Goal: Find specific page/section: Find specific page/section

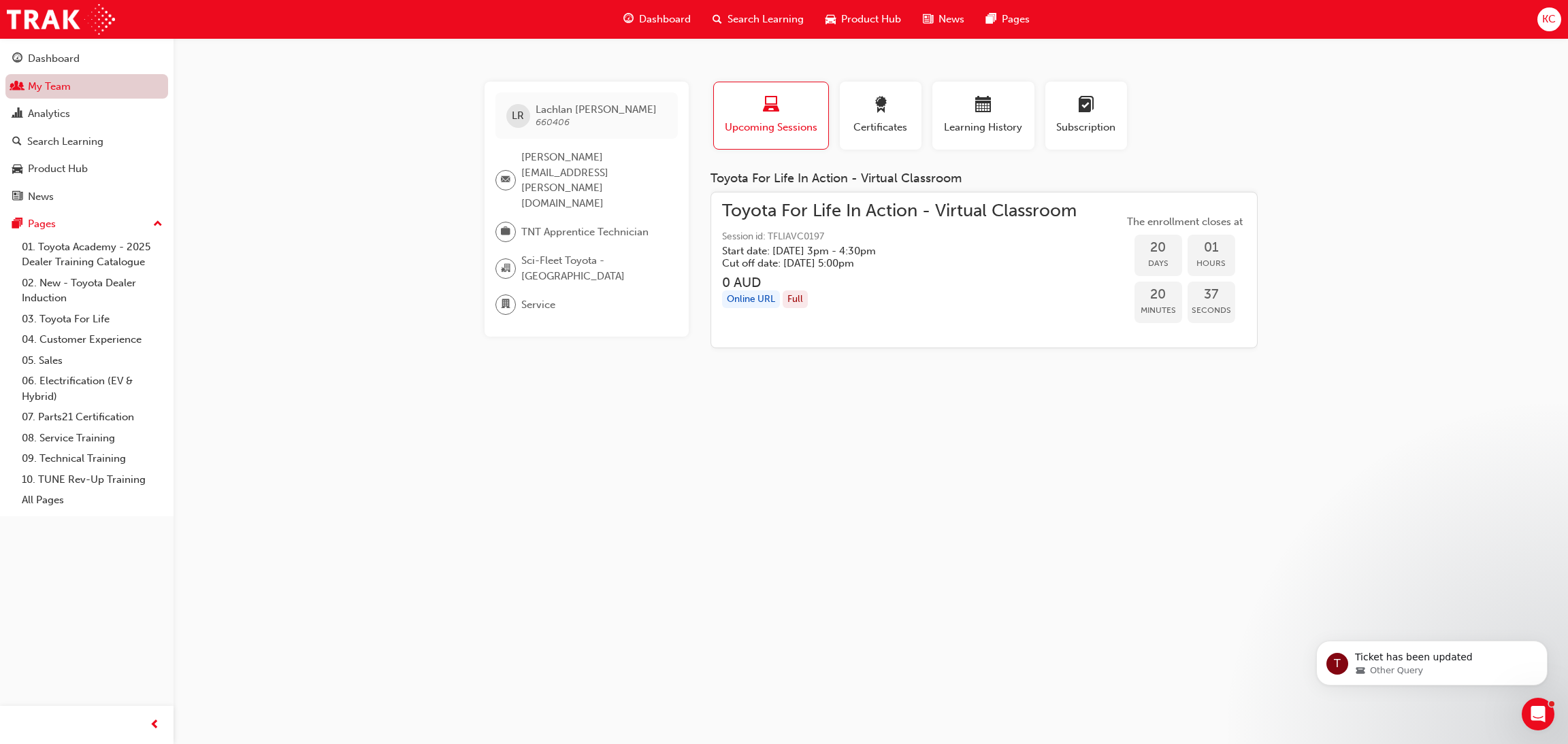
click at [33, 90] on link "My Team" at bounding box center [87, 87] width 163 height 25
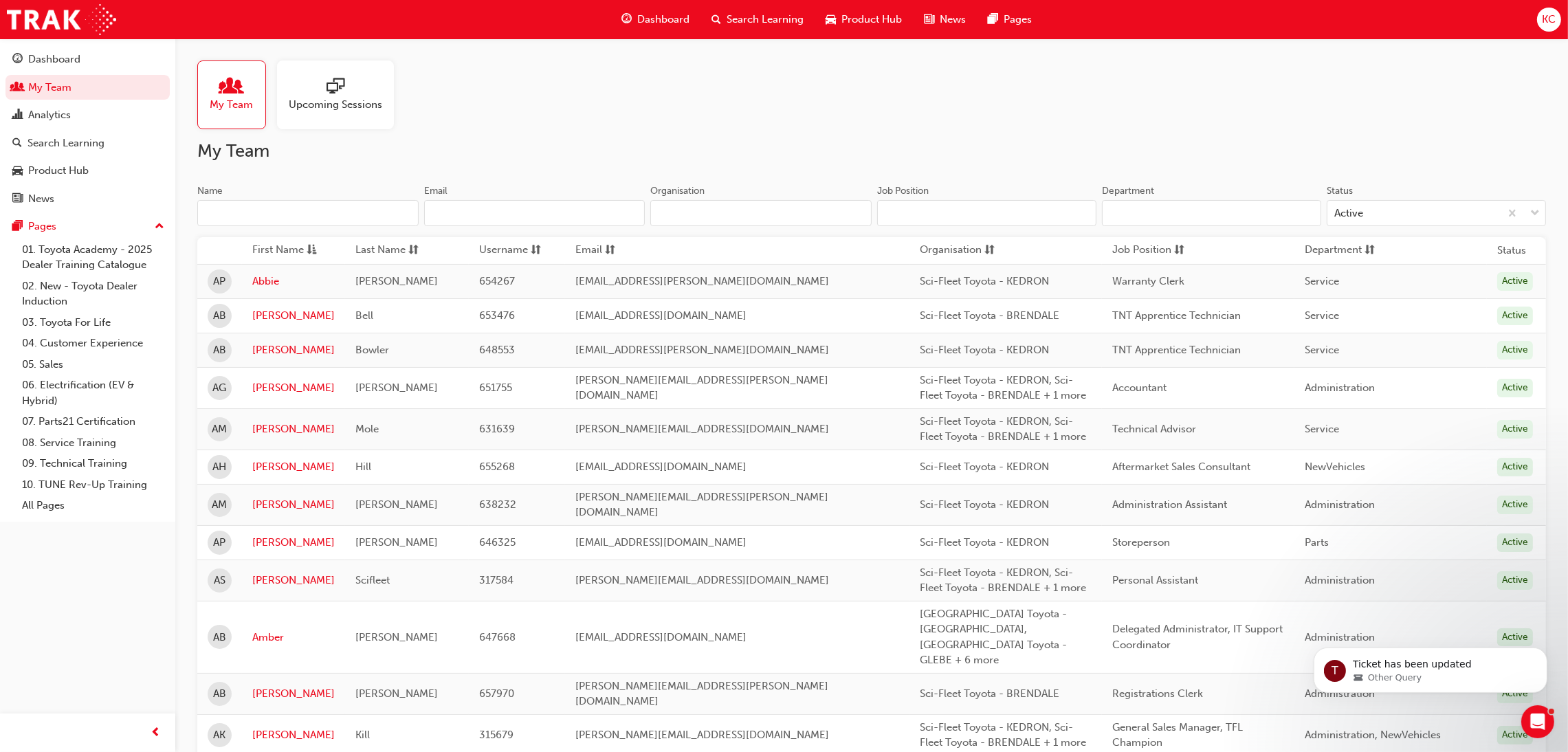
click at [258, 211] on input "Name" at bounding box center [308, 213] width 222 height 26
click at [249, 215] on input "Name" at bounding box center [308, 213] width 222 height 26
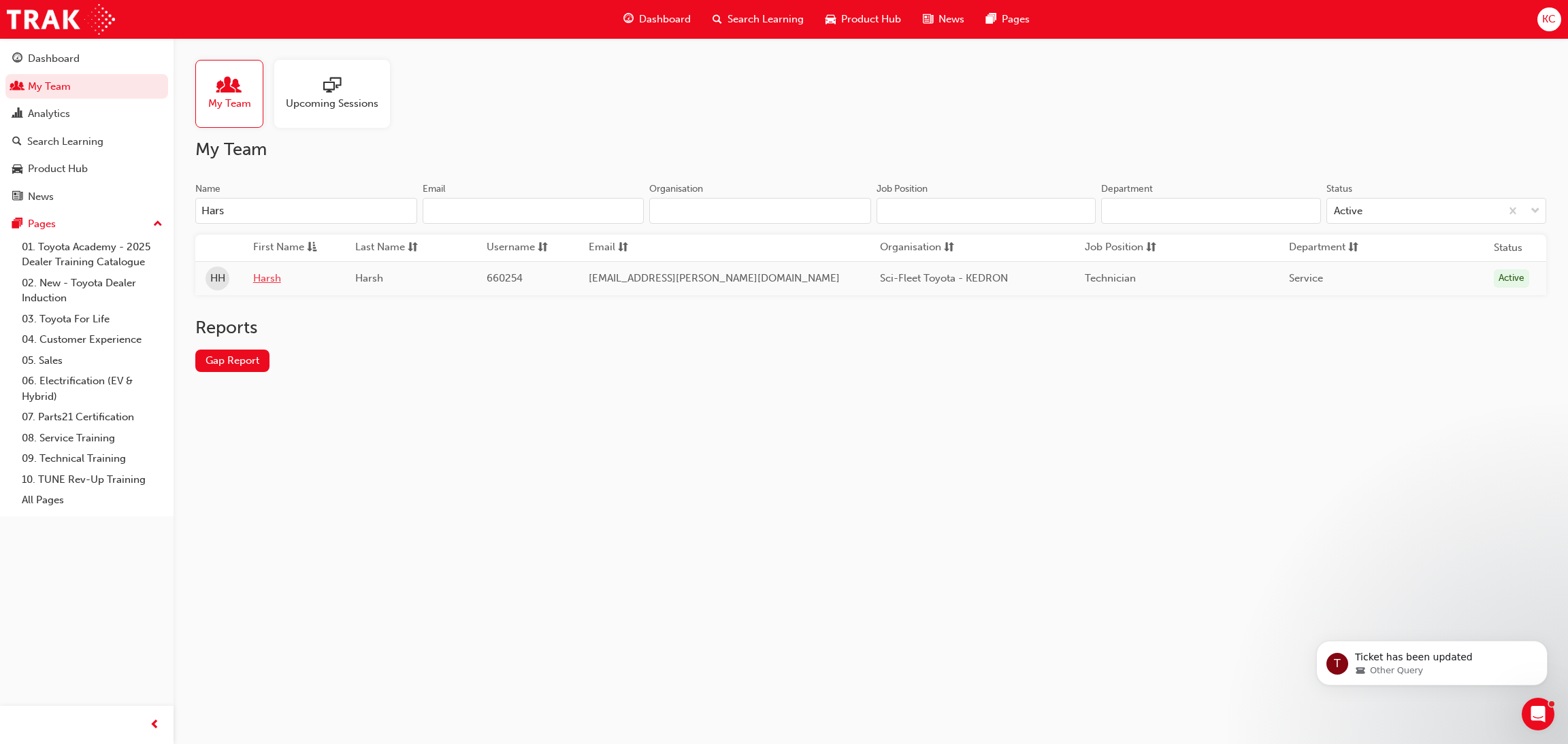
type input "Hars"
click at [271, 280] on link "Harsh" at bounding box center [293, 279] width 81 height 16
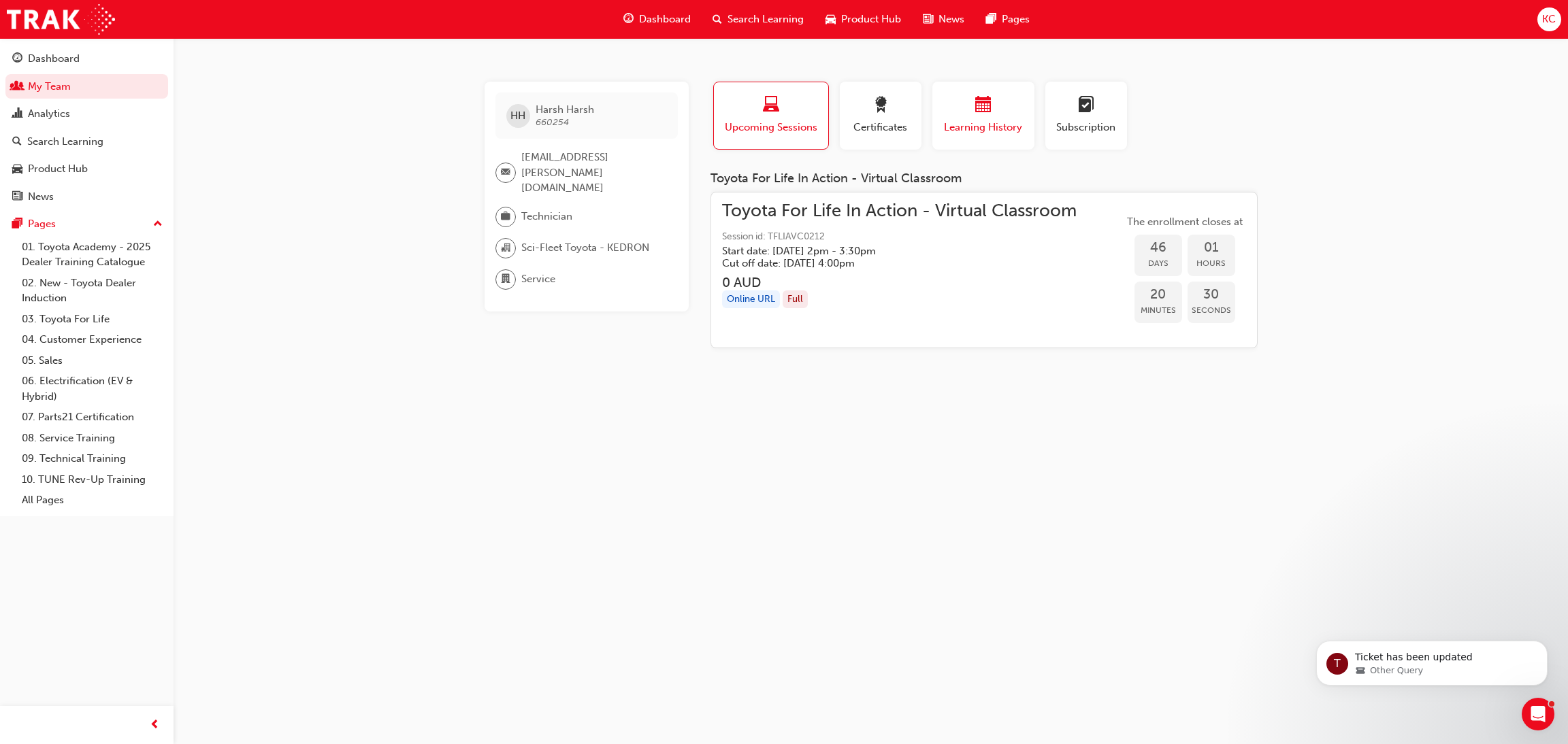
click at [969, 111] on div "button" at bounding box center [982, 108] width 81 height 22
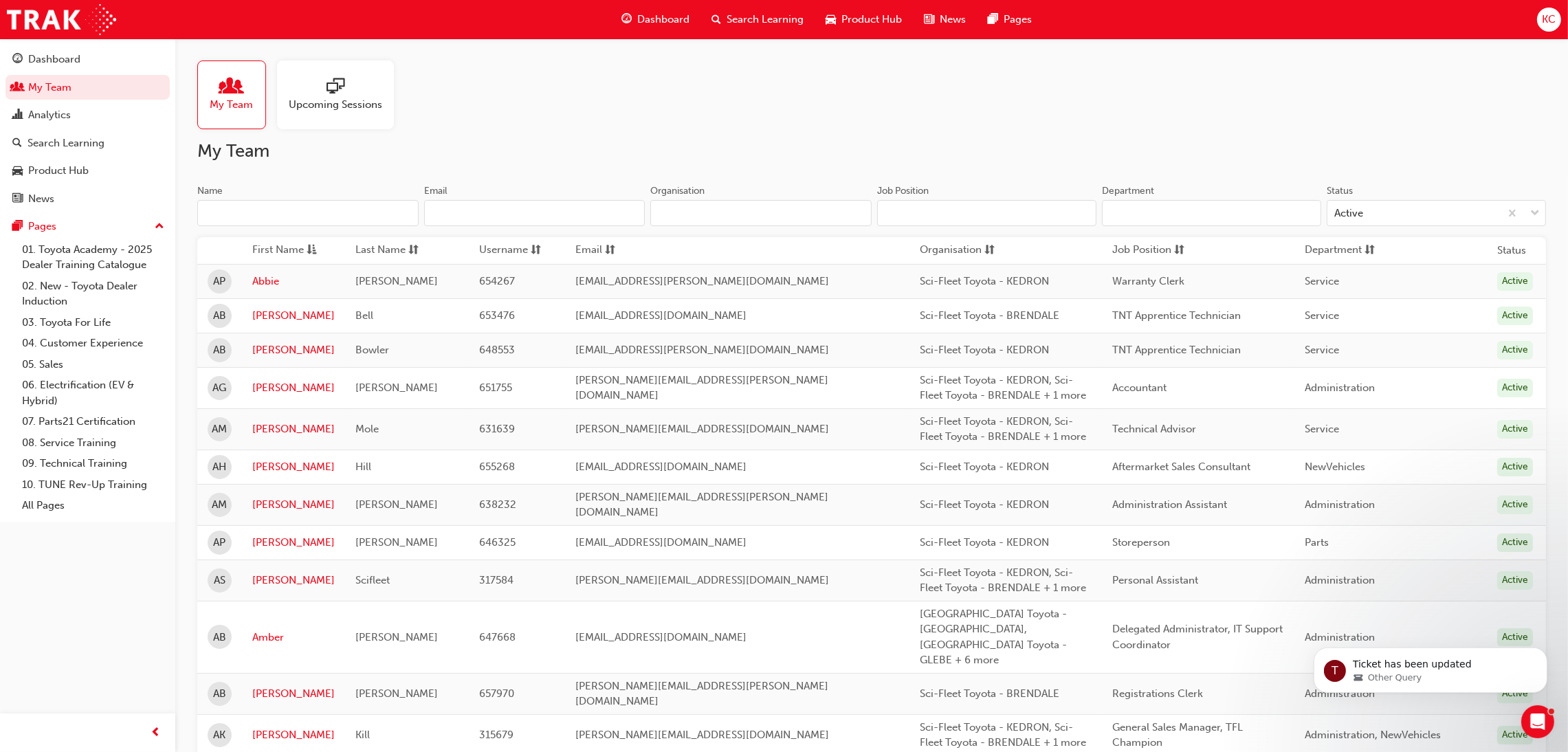
click at [248, 211] on input "Name" at bounding box center [308, 213] width 222 height 26
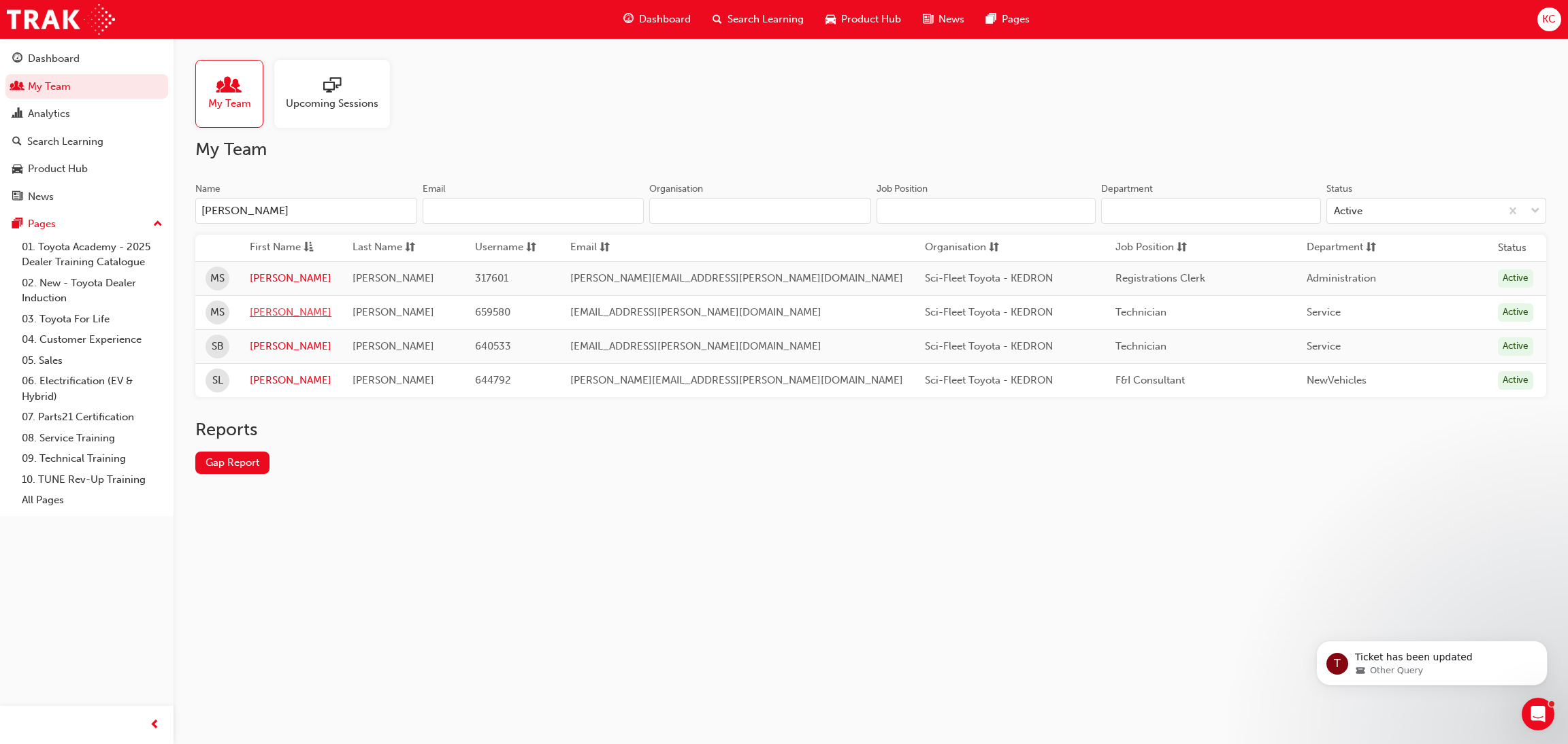
type input "[PERSON_NAME]"
click at [271, 315] on link "[PERSON_NAME]" at bounding box center [290, 312] width 81 height 16
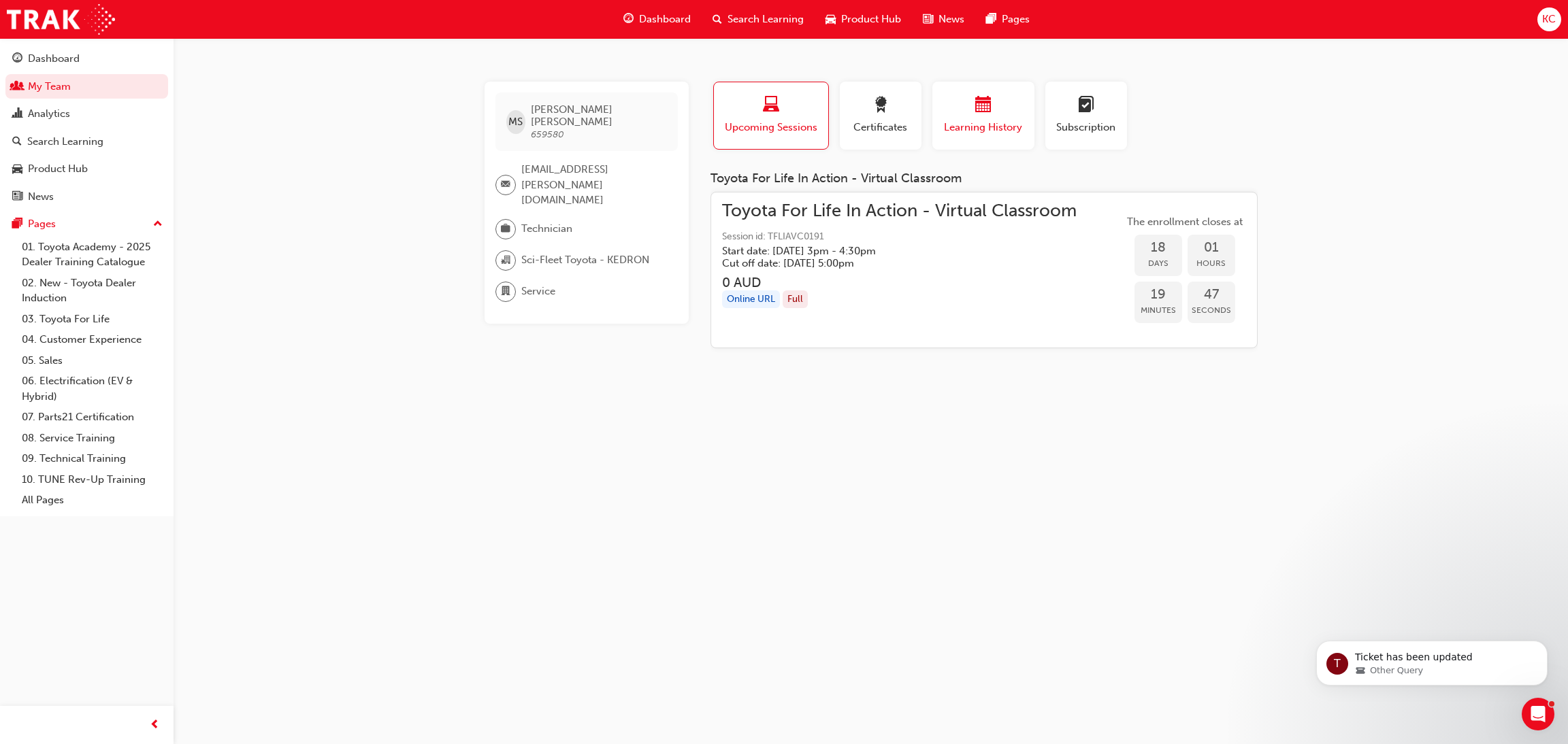
click at [965, 113] on div "button" at bounding box center [982, 108] width 81 height 22
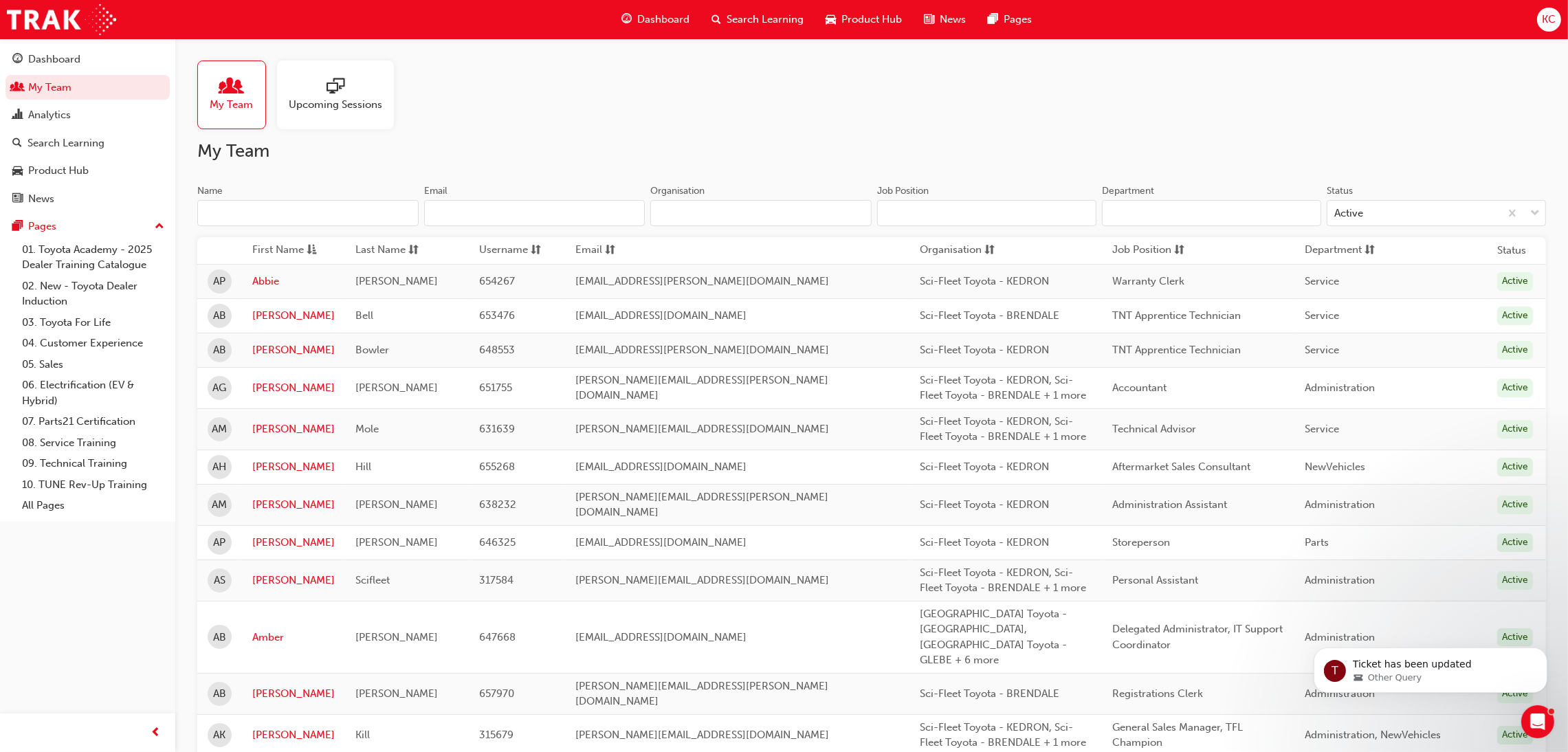
drag, startPoint x: 300, startPoint y: 210, endPoint x: 290, endPoint y: 200, distance: 14.1
click at [300, 208] on input "Name" at bounding box center [308, 213] width 222 height 26
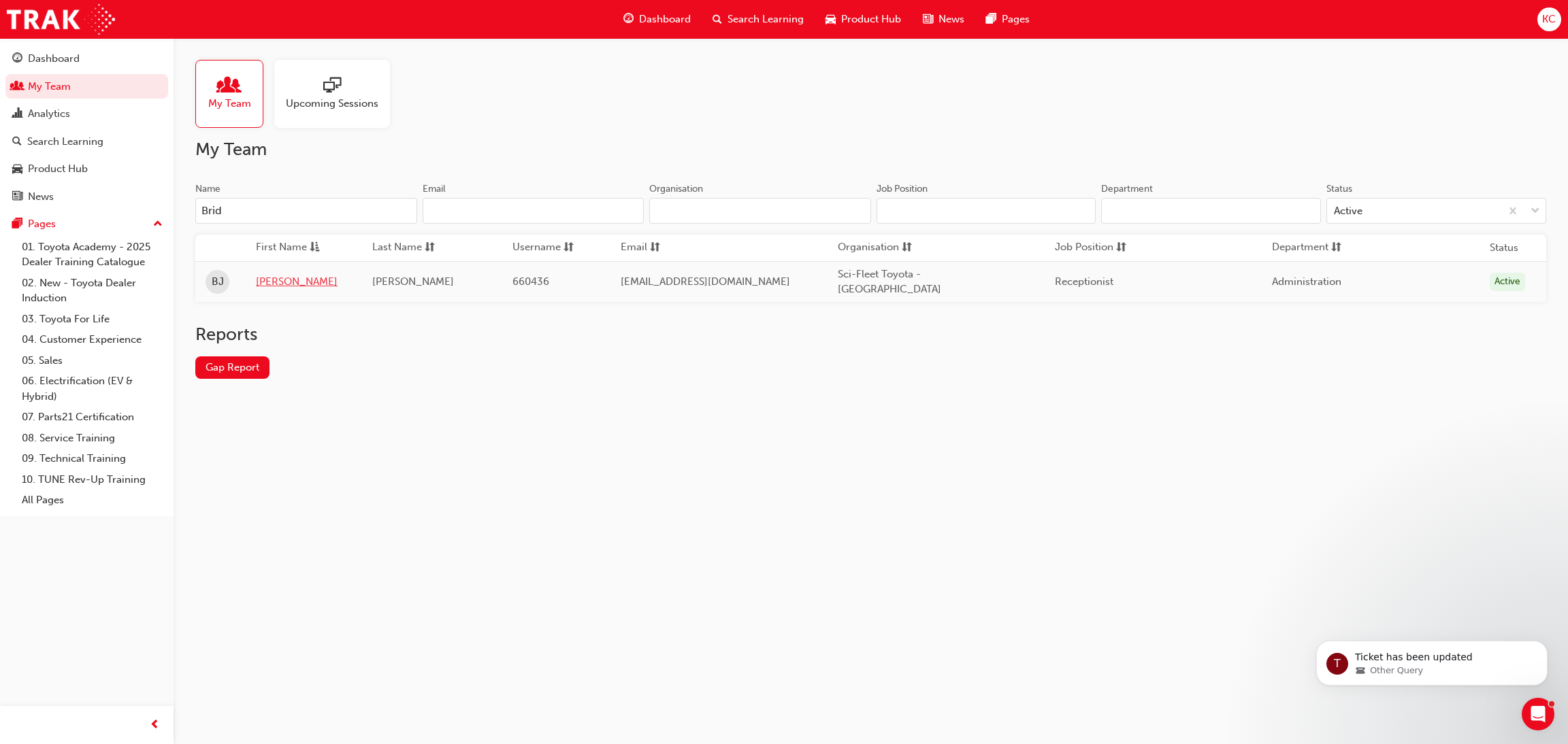
type input "Brid"
click at [287, 274] on link "[PERSON_NAME]" at bounding box center [304, 282] width 96 height 16
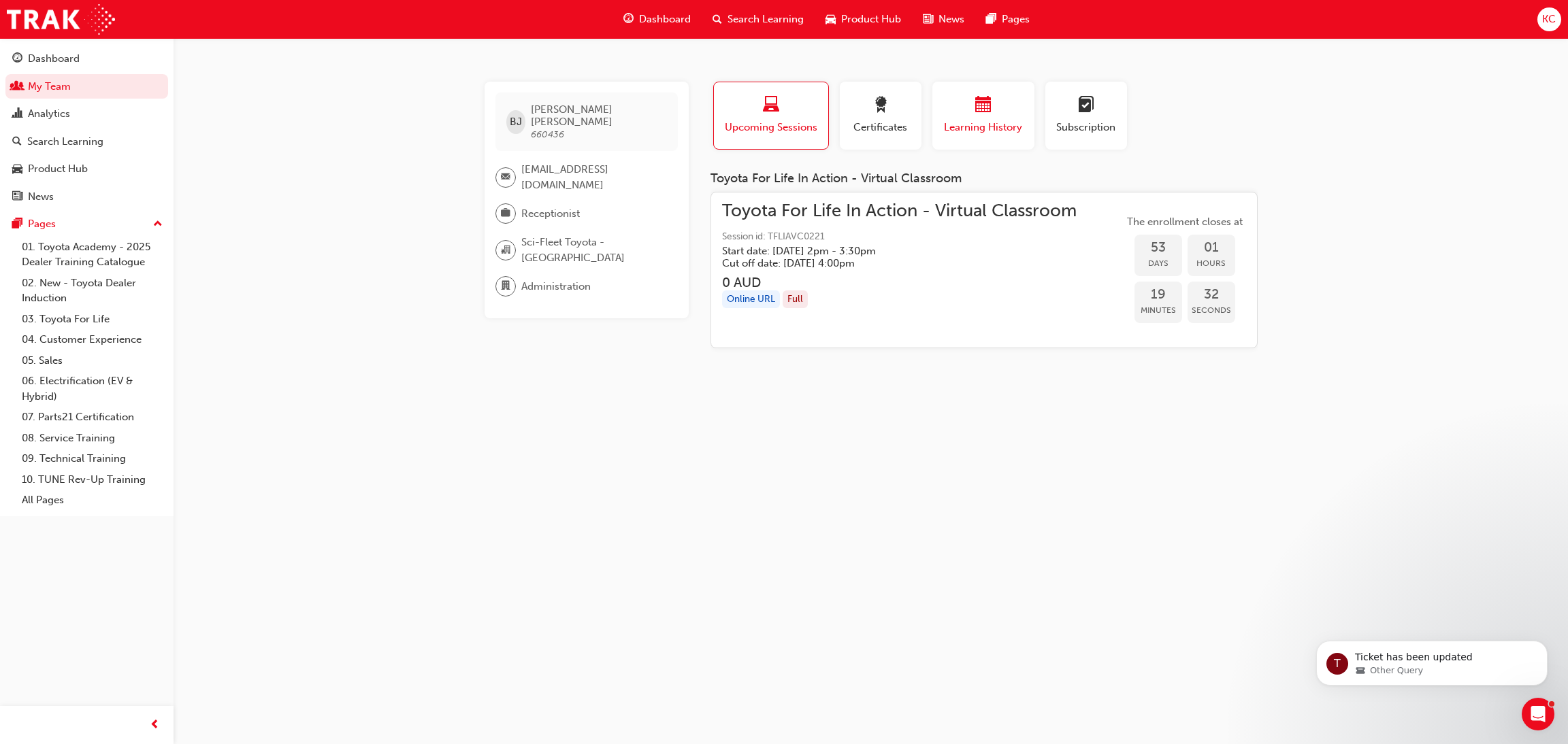
click at [969, 107] on div "button" at bounding box center [982, 108] width 81 height 22
